Goal: Task Accomplishment & Management: Check status

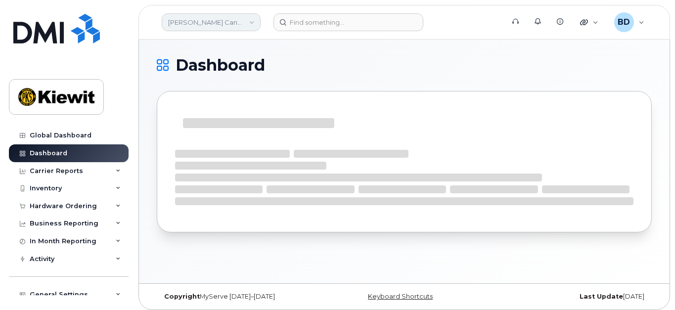
click at [248, 19] on link "[PERSON_NAME] Canada Inc" at bounding box center [211, 22] width 99 height 18
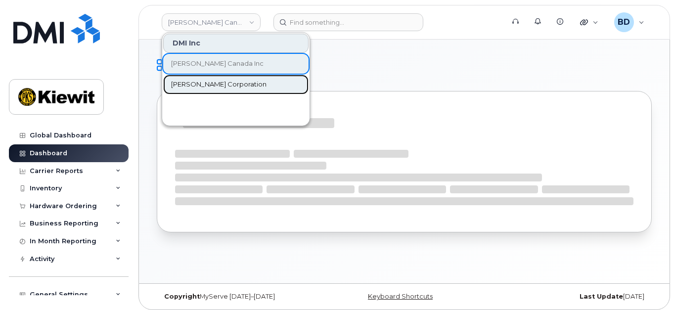
click at [201, 85] on span "[PERSON_NAME] Corporation" at bounding box center [218, 85] width 95 height 10
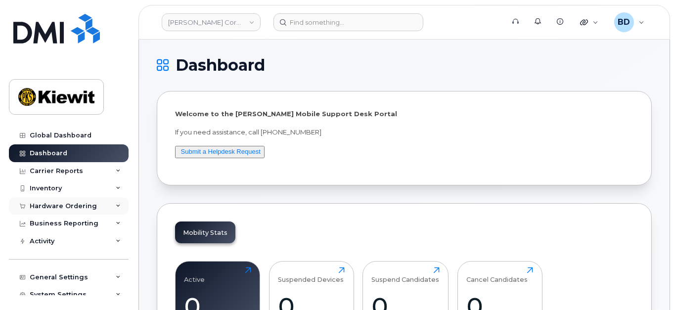
click at [103, 204] on div "Hardware Ordering" at bounding box center [69, 206] width 120 height 18
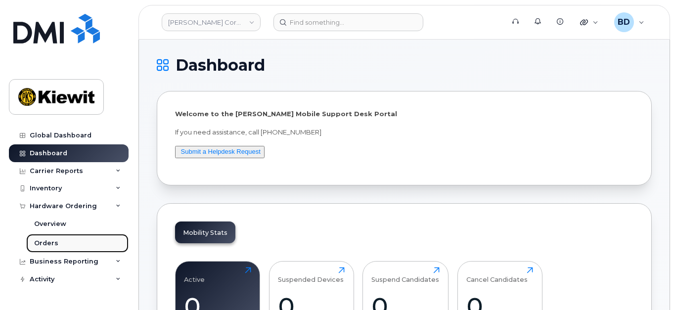
click at [58, 245] on link "Orders" at bounding box center [77, 243] width 102 height 19
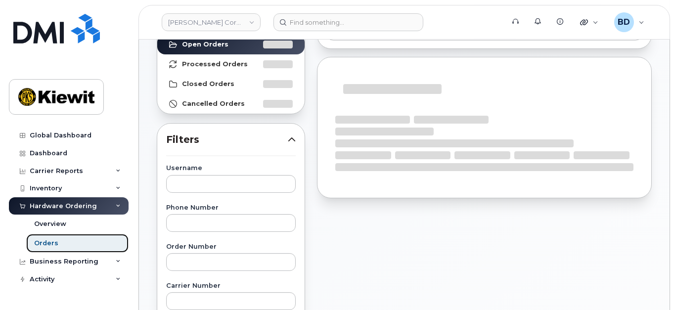
scroll to position [132, 0]
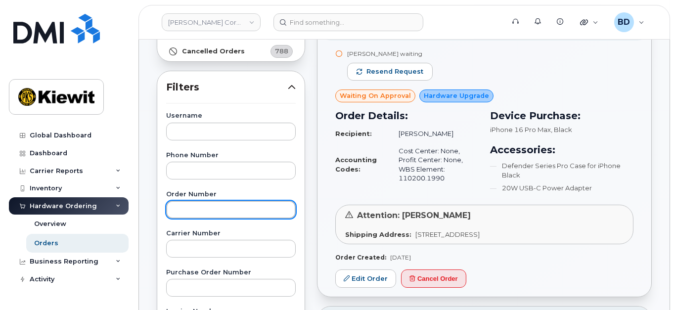
click at [187, 211] on input "text" at bounding box center [231, 210] width 130 height 18
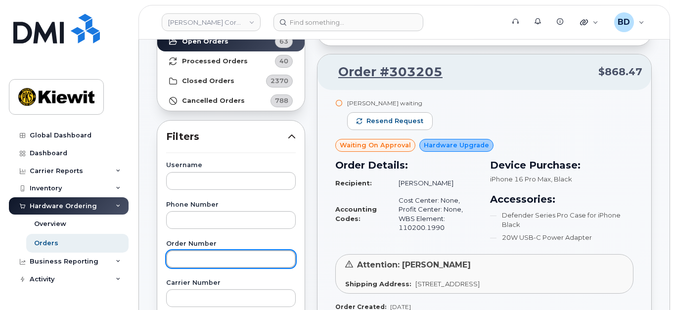
scroll to position [0, 0]
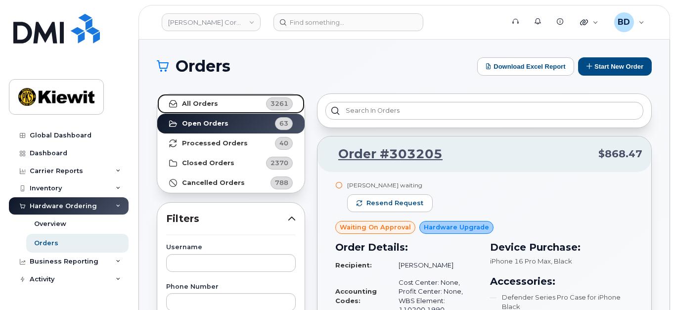
click at [193, 104] on strong "All Orders" at bounding box center [200, 104] width 36 height 8
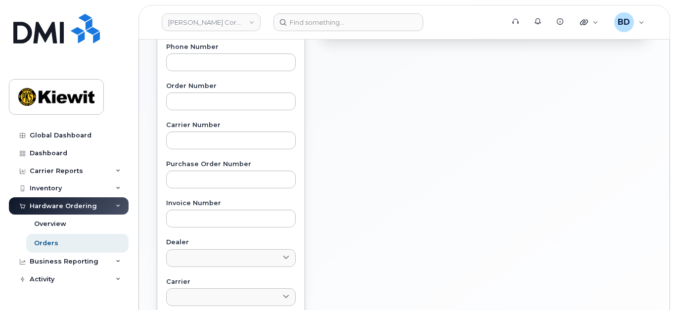
scroll to position [264, 0]
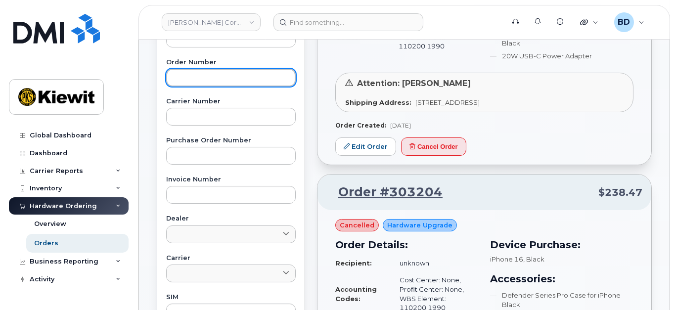
click at [179, 71] on input "text" at bounding box center [231, 78] width 130 height 18
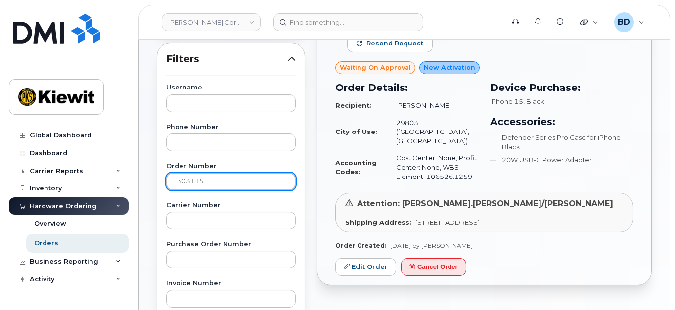
scroll to position [132, 0]
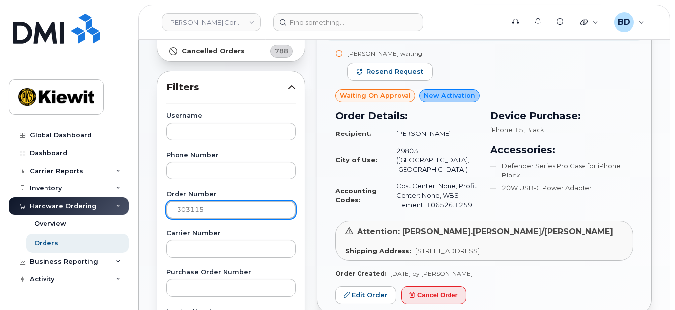
drag, startPoint x: 212, startPoint y: 212, endPoint x: 12, endPoint y: 204, distance: 200.0
click at [139, 204] on div "Kiewit Corporation Support Alerts Knowledge Base Quicklinks Suspend / Cancel De…" at bounding box center [404, 285] width 531 height 755
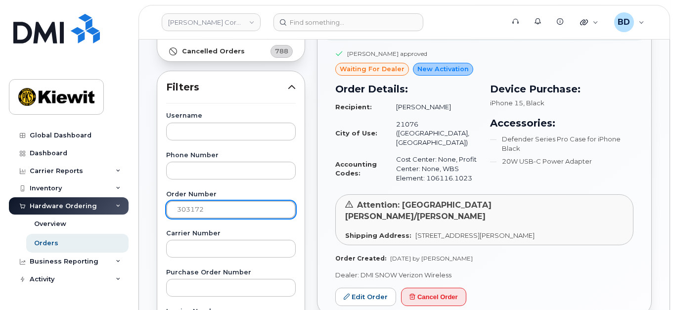
drag, startPoint x: 184, startPoint y: 210, endPoint x: 265, endPoint y: 209, distance: 81.1
click at [265, 209] on input "303172" at bounding box center [231, 210] width 130 height 18
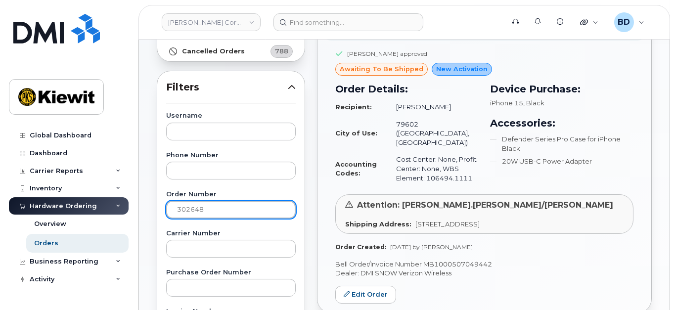
drag, startPoint x: 196, startPoint y: 208, endPoint x: 212, endPoint y: 205, distance: 16.1
click at [212, 205] on input "302648" at bounding box center [231, 210] width 130 height 18
type input "302662"
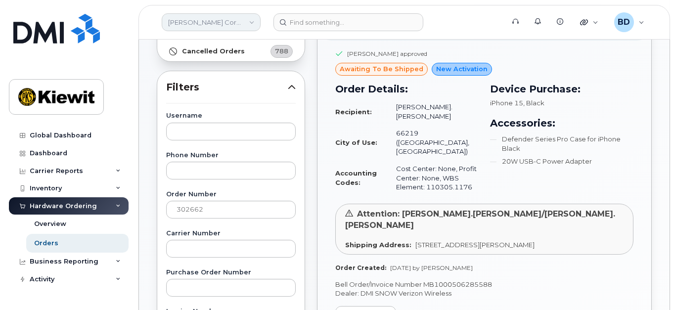
click at [231, 24] on link "[PERSON_NAME] Corporation" at bounding box center [211, 22] width 99 height 18
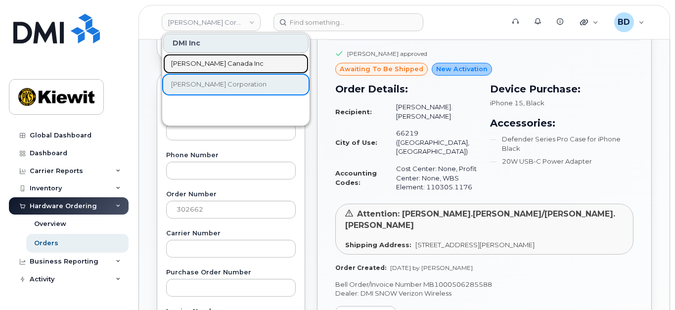
click at [203, 61] on span "[PERSON_NAME] Canada Inc" at bounding box center [217, 64] width 92 height 10
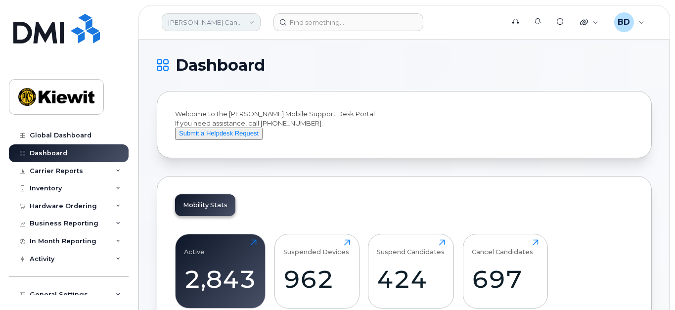
click at [219, 20] on link "[PERSON_NAME] Canada Inc" at bounding box center [211, 22] width 99 height 18
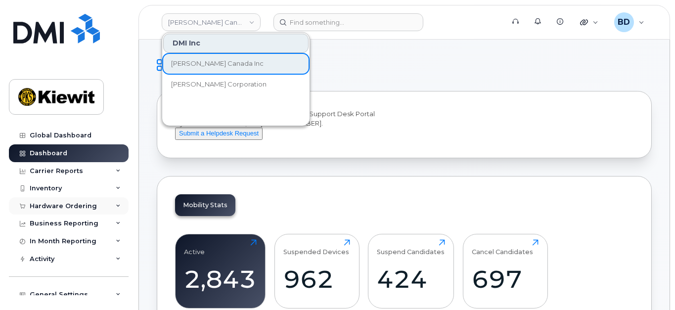
click at [86, 208] on div "Hardware Ordering" at bounding box center [63, 206] width 67 height 8
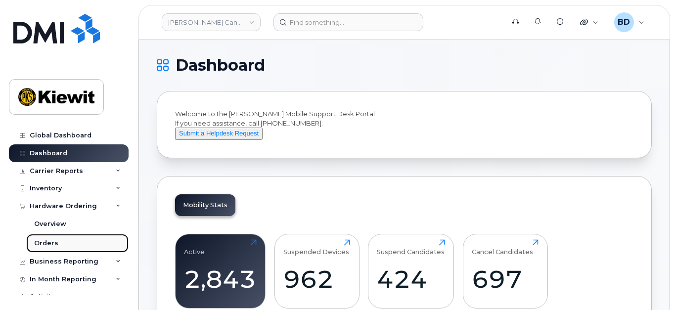
click at [46, 242] on div "Orders" at bounding box center [46, 243] width 24 height 9
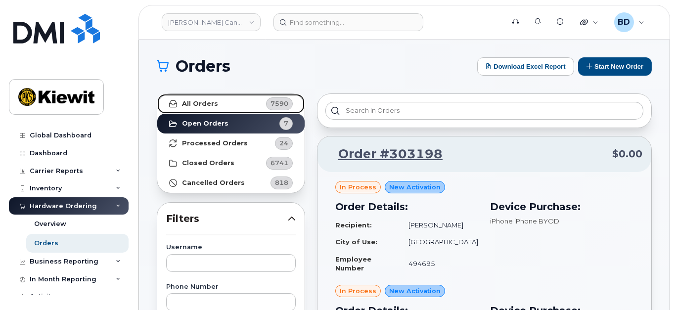
drag, startPoint x: 215, startPoint y: 102, endPoint x: 216, endPoint y: 118, distance: 15.8
click at [215, 102] on link "All Orders 7590" at bounding box center [230, 104] width 147 height 20
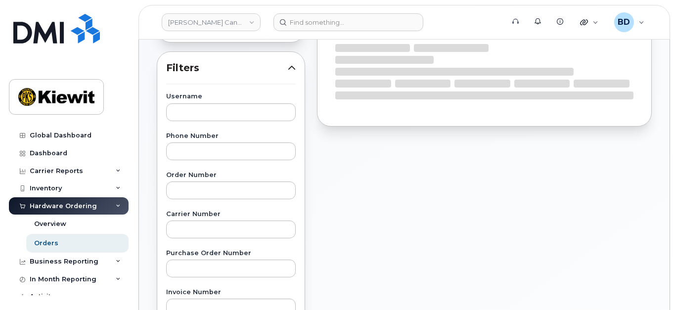
scroll to position [198, 0]
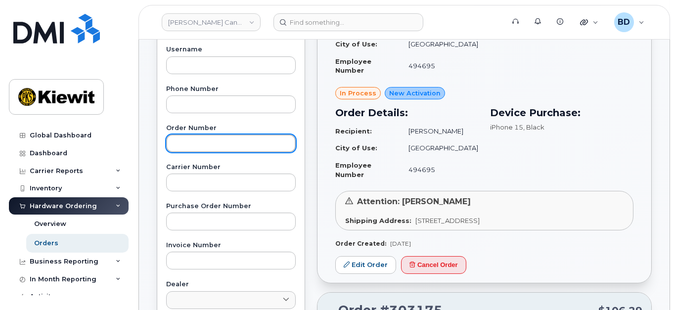
click at [178, 143] on input "text" at bounding box center [231, 144] width 130 height 18
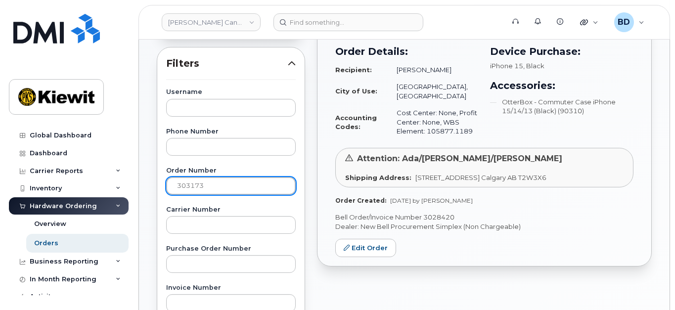
scroll to position [66, 0]
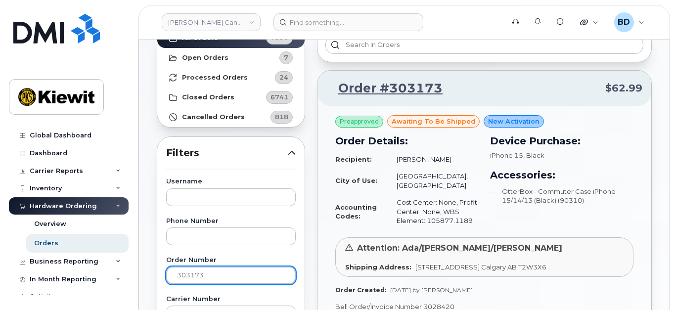
drag, startPoint x: 185, startPoint y: 276, endPoint x: 236, endPoint y: 270, distance: 51.8
click at [236, 270] on input "303173" at bounding box center [231, 276] width 130 height 18
drag, startPoint x: 186, startPoint y: 273, endPoint x: 252, endPoint y: 273, distance: 65.3
click at [252, 273] on input "302817" at bounding box center [231, 276] width 130 height 18
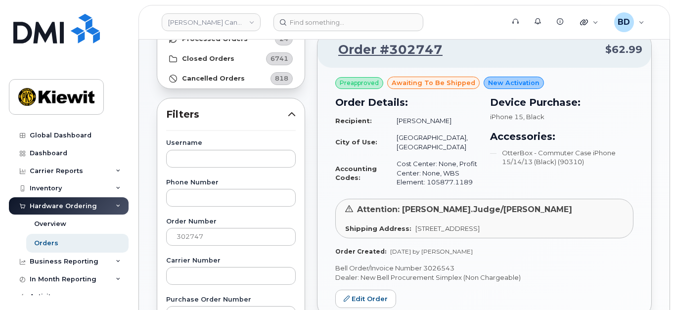
scroll to position [132, 0]
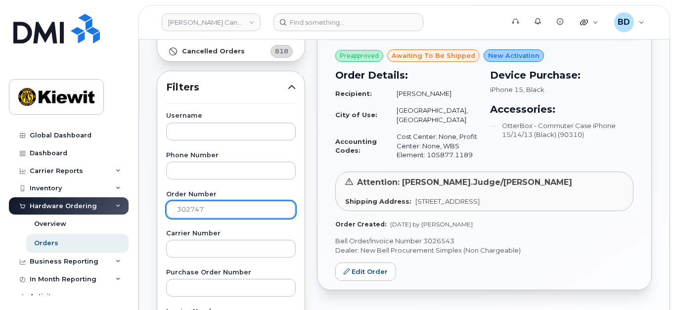
drag, startPoint x: 221, startPoint y: 205, endPoint x: 114, endPoint y: 206, distance: 107.3
click at [139, 206] on div "Kiewit Canada Inc Support Alerts Knowledge Base Quicklinks Suspend / Cancel Dev…" at bounding box center [404, 285] width 531 height 755
drag, startPoint x: 146, startPoint y: 215, endPoint x: 121, endPoint y: 216, distance: 25.7
click at [139, 216] on div "Kiewit Canada Inc Support Alerts Knowledge Base Quicklinks Suspend / Cancel Dev…" at bounding box center [404, 285] width 531 height 755
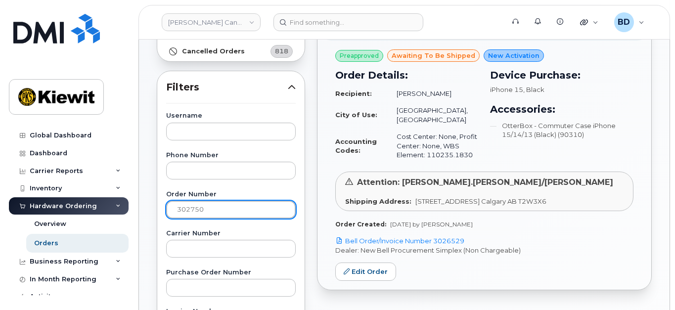
paste input "4"
type input "302754"
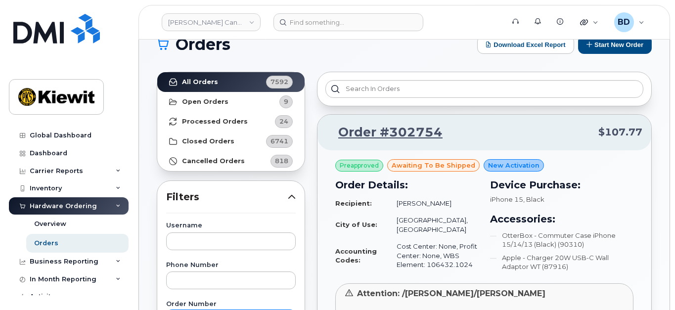
scroll to position [0, 0]
